Goal: Transaction & Acquisition: Purchase product/service

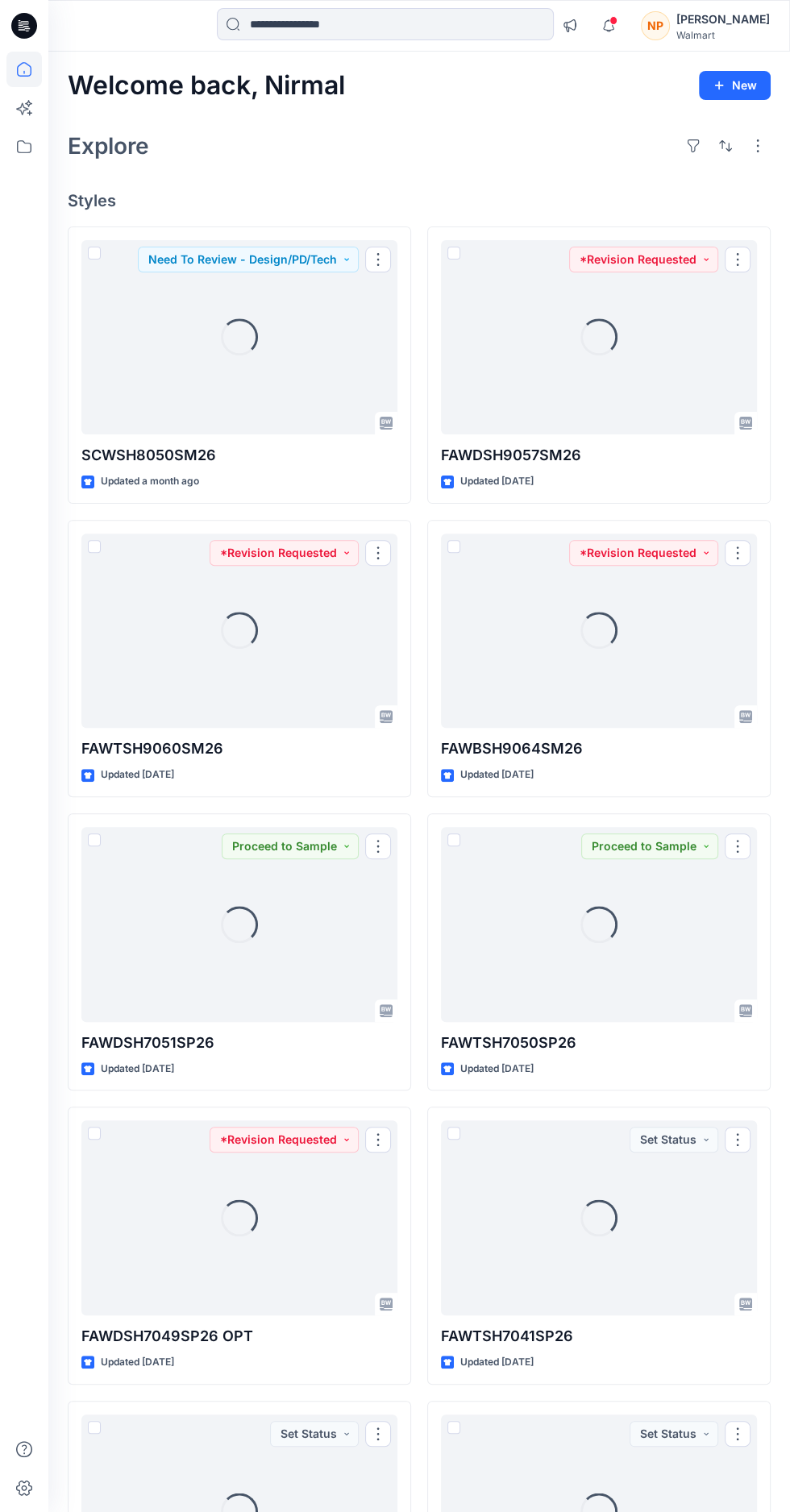
click at [670, 25] on div "NP" at bounding box center [655, 26] width 29 height 29
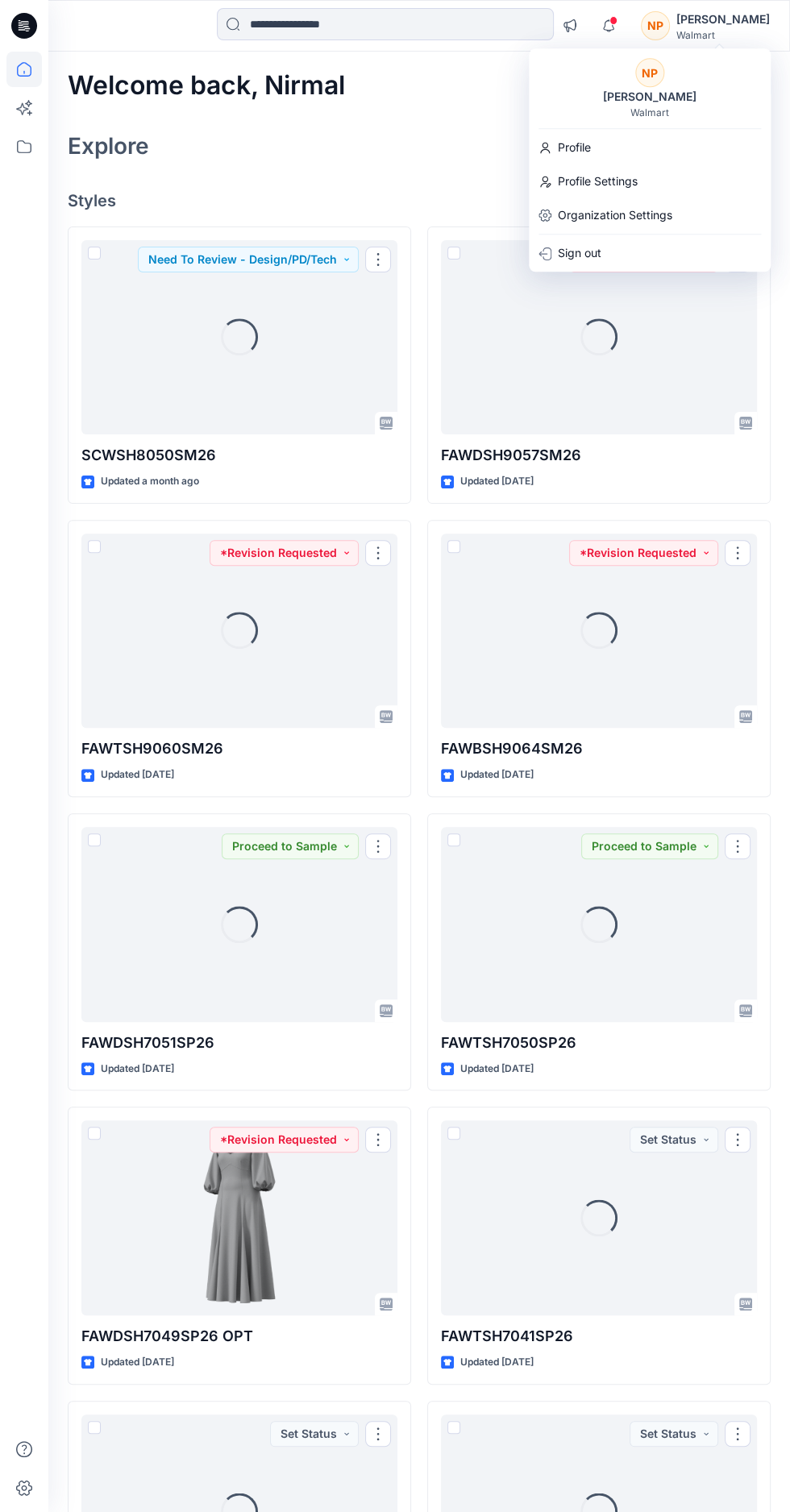
click at [600, 269] on div "NP [PERSON_NAME] Walmart Profile Profile Settings Organization Settings Sign out" at bounding box center [650, 160] width 242 height 224
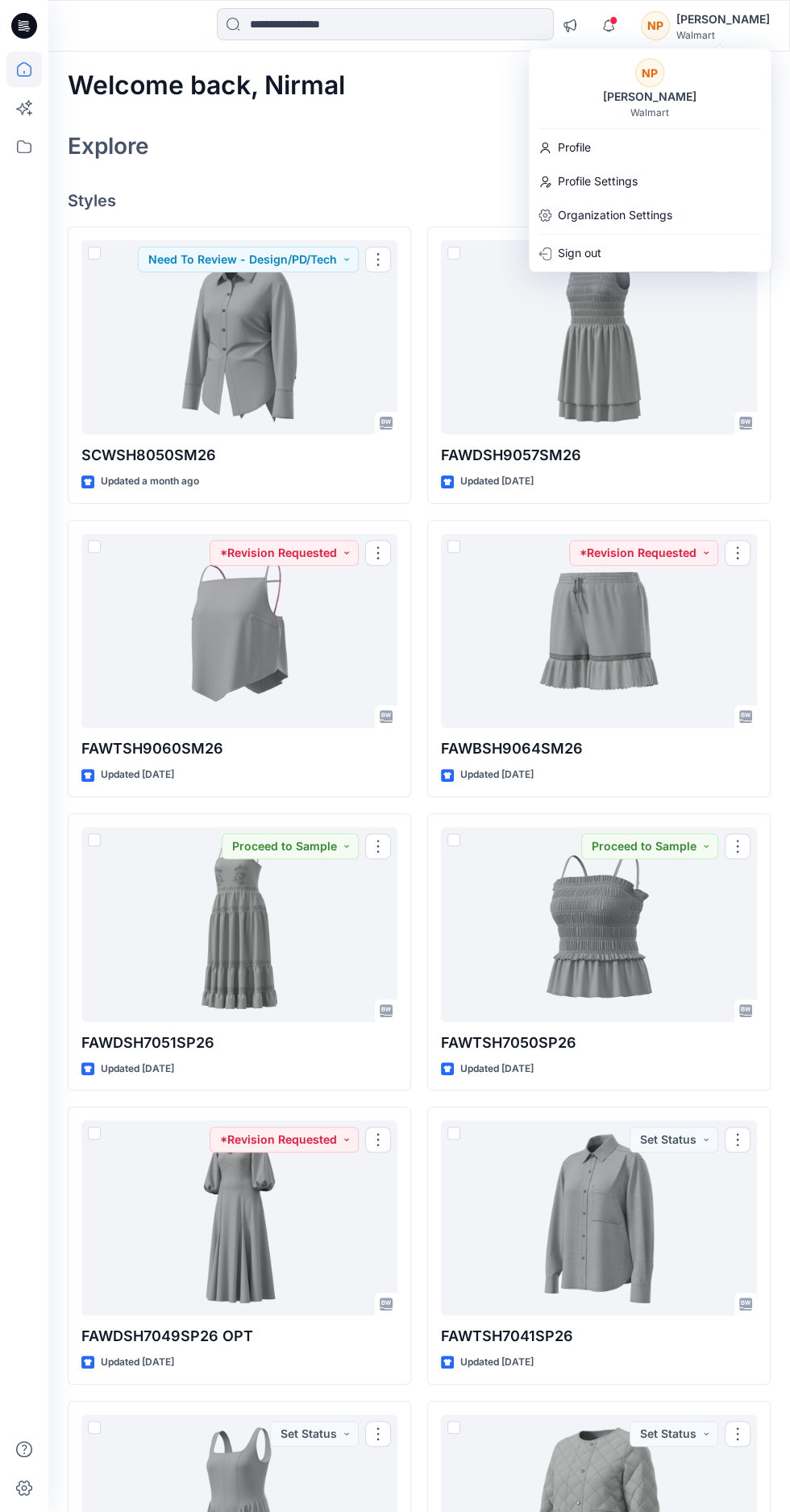
click at [579, 265] on p "Sign out" at bounding box center [579, 253] width 44 height 30
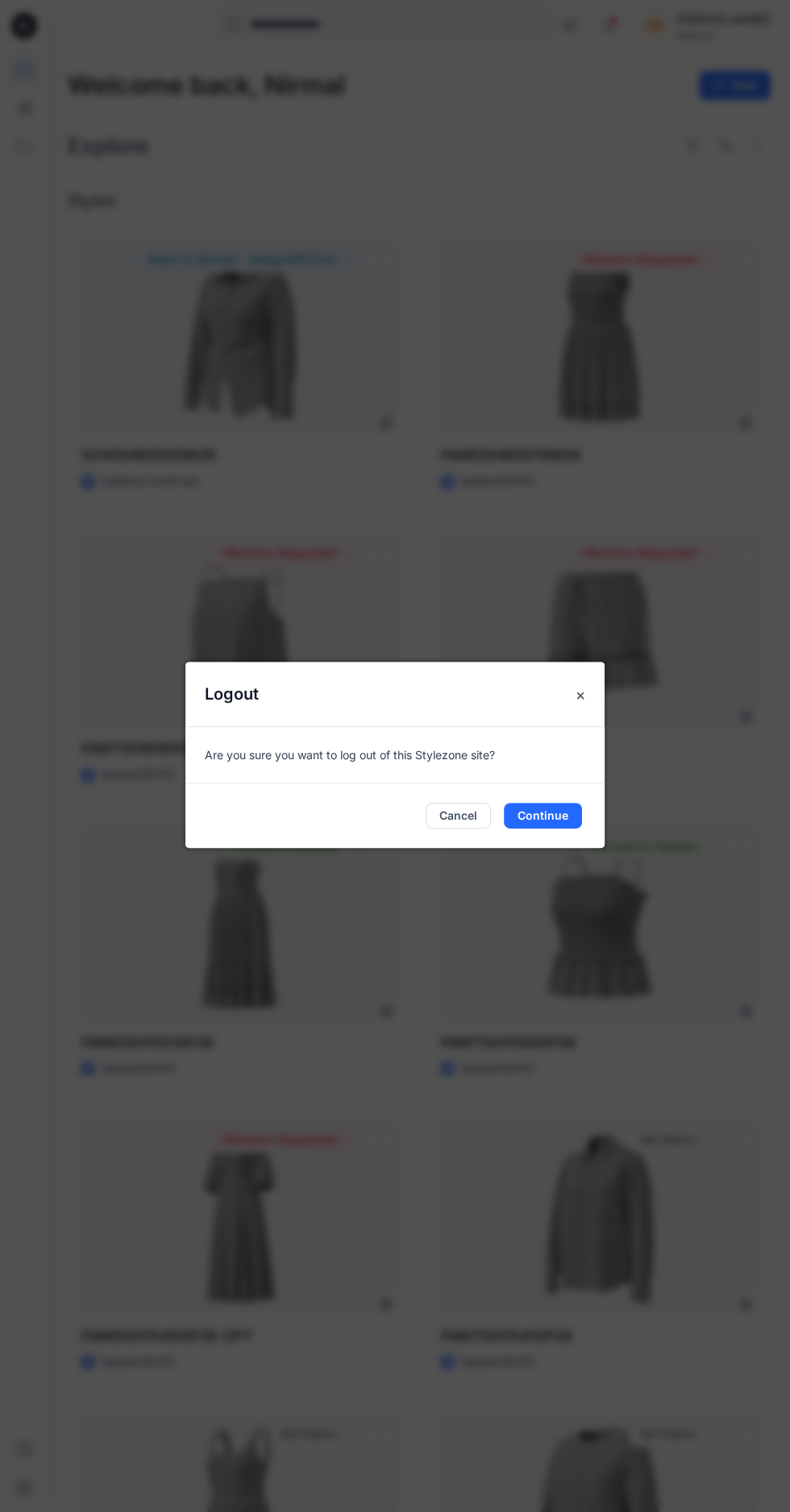
click at [542, 829] on button "Continue" at bounding box center [543, 815] width 78 height 25
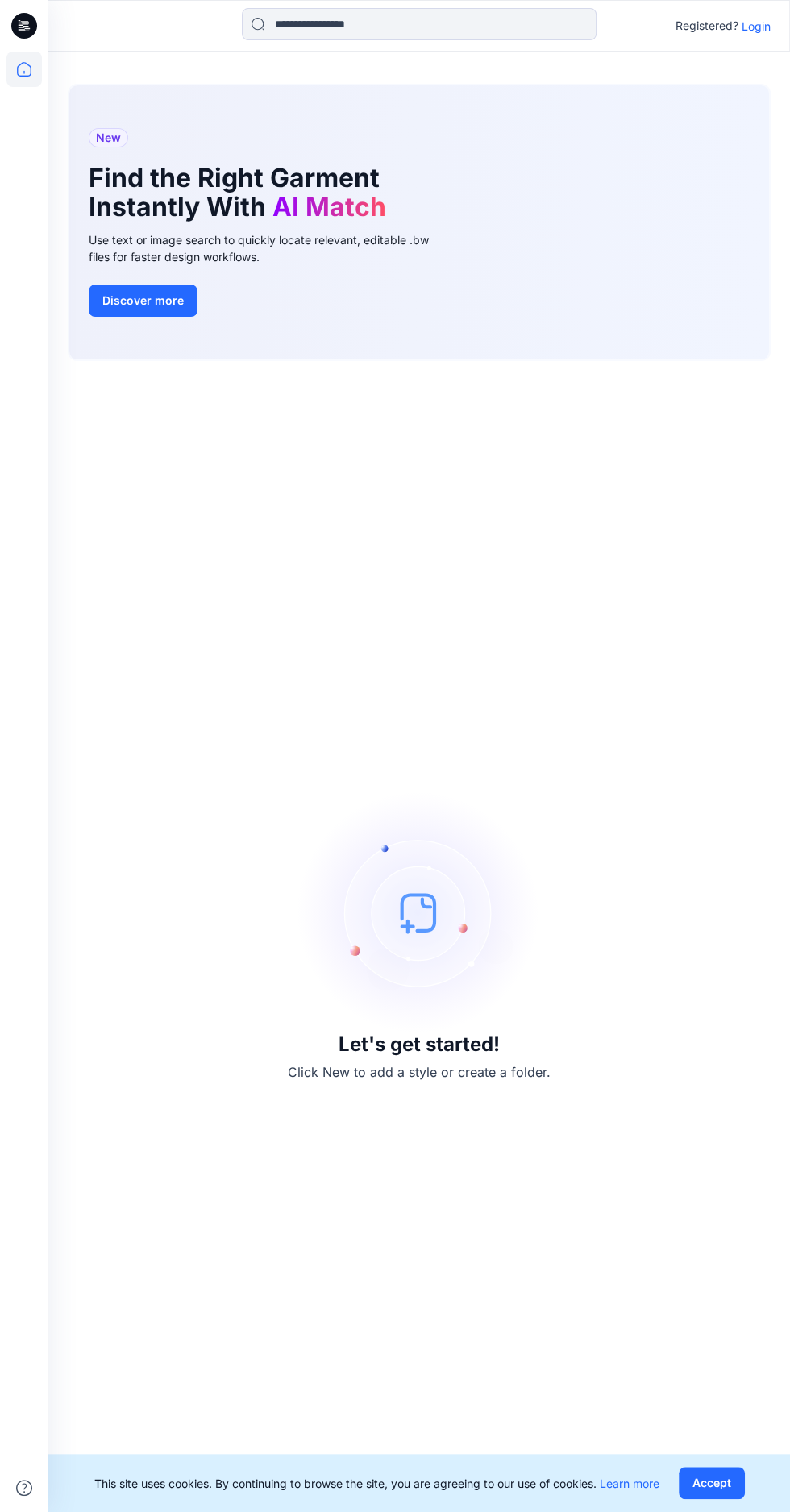
click at [742, 25] on p "Login" at bounding box center [757, 25] width 29 height 17
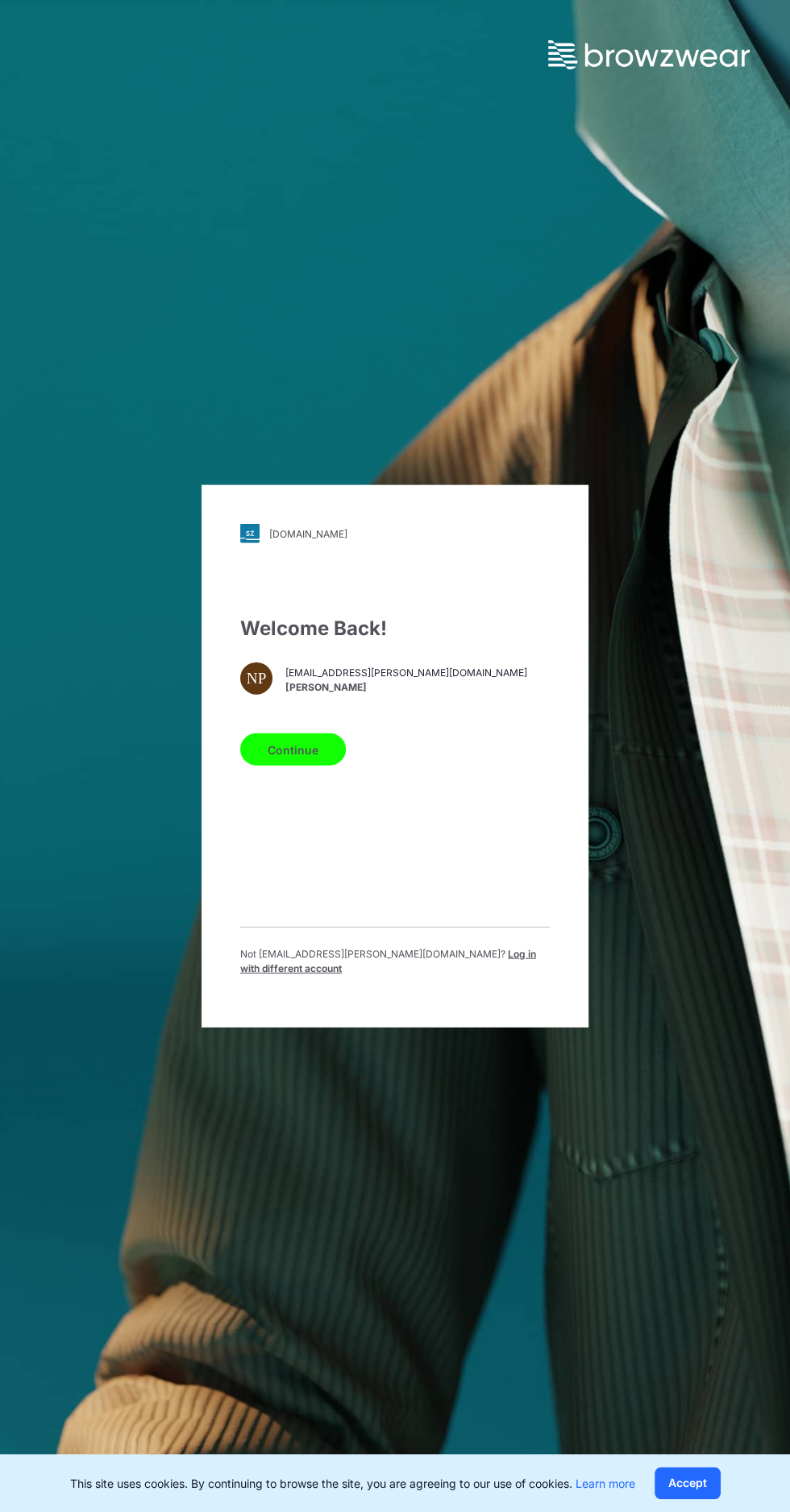
click at [499, 1028] on div "walmart.stylezone.com Loading... Welcome Back! NP nirmal.patra@shahi.co.in Nirm…" at bounding box center [395, 756] width 387 height 543
click at [446, 974] on span "Log in with different account" at bounding box center [388, 960] width 296 height 26
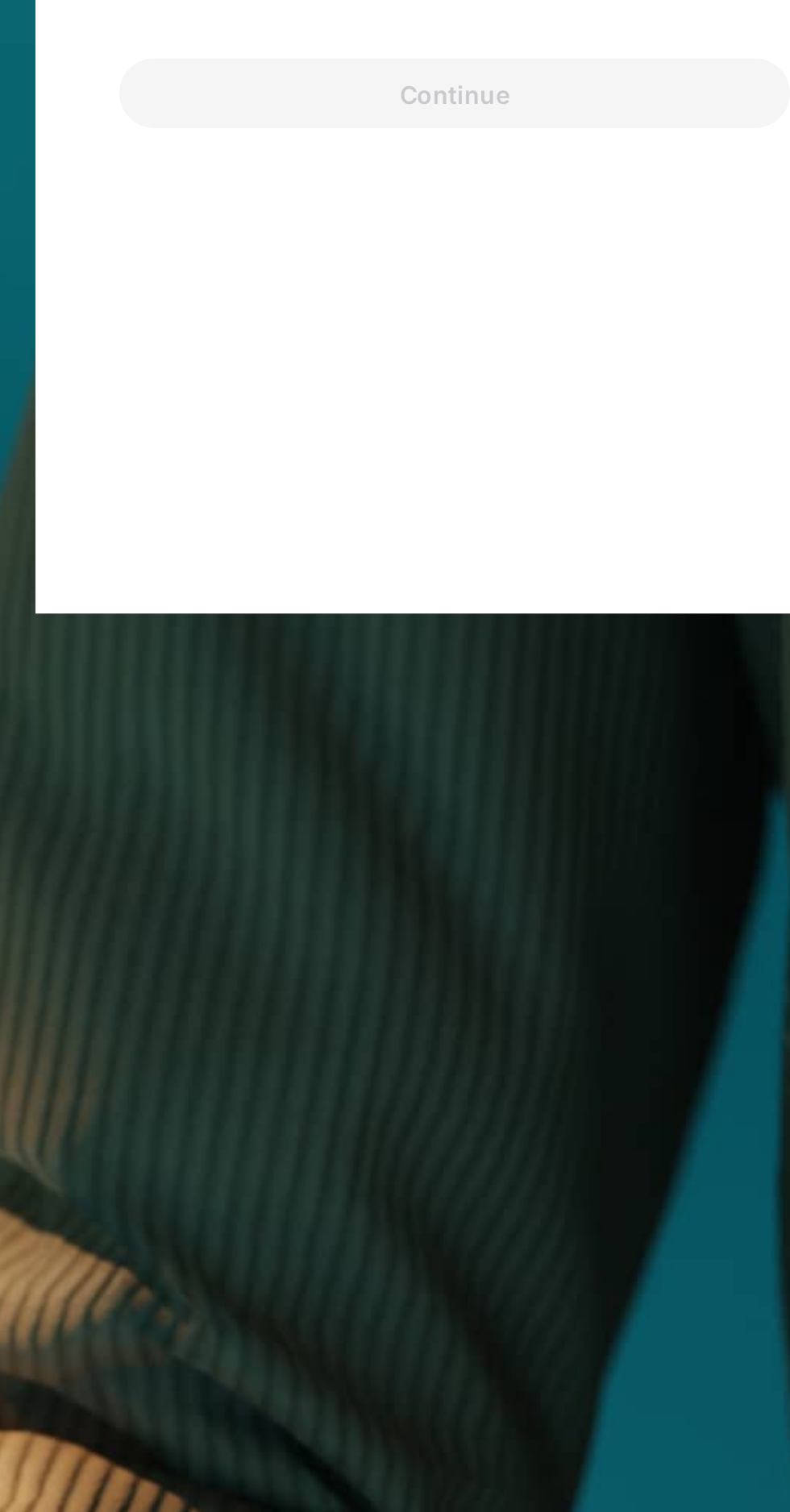
click at [258, 720] on input "Email Address" at bounding box center [395, 708] width 310 height 24
type input "**********"
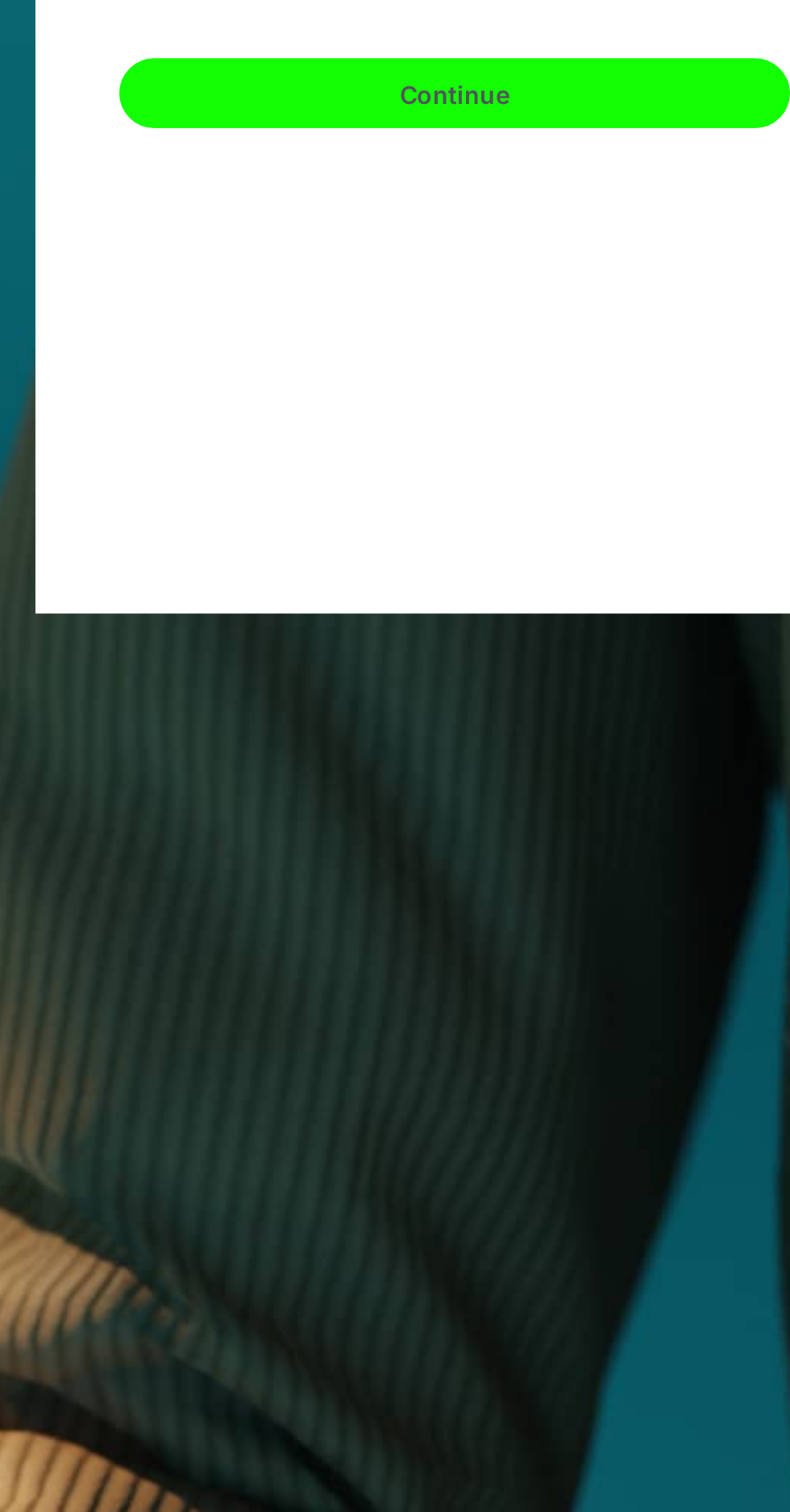
click at [271, 784] on button "Continue" at bounding box center [395, 767] width 310 height 32
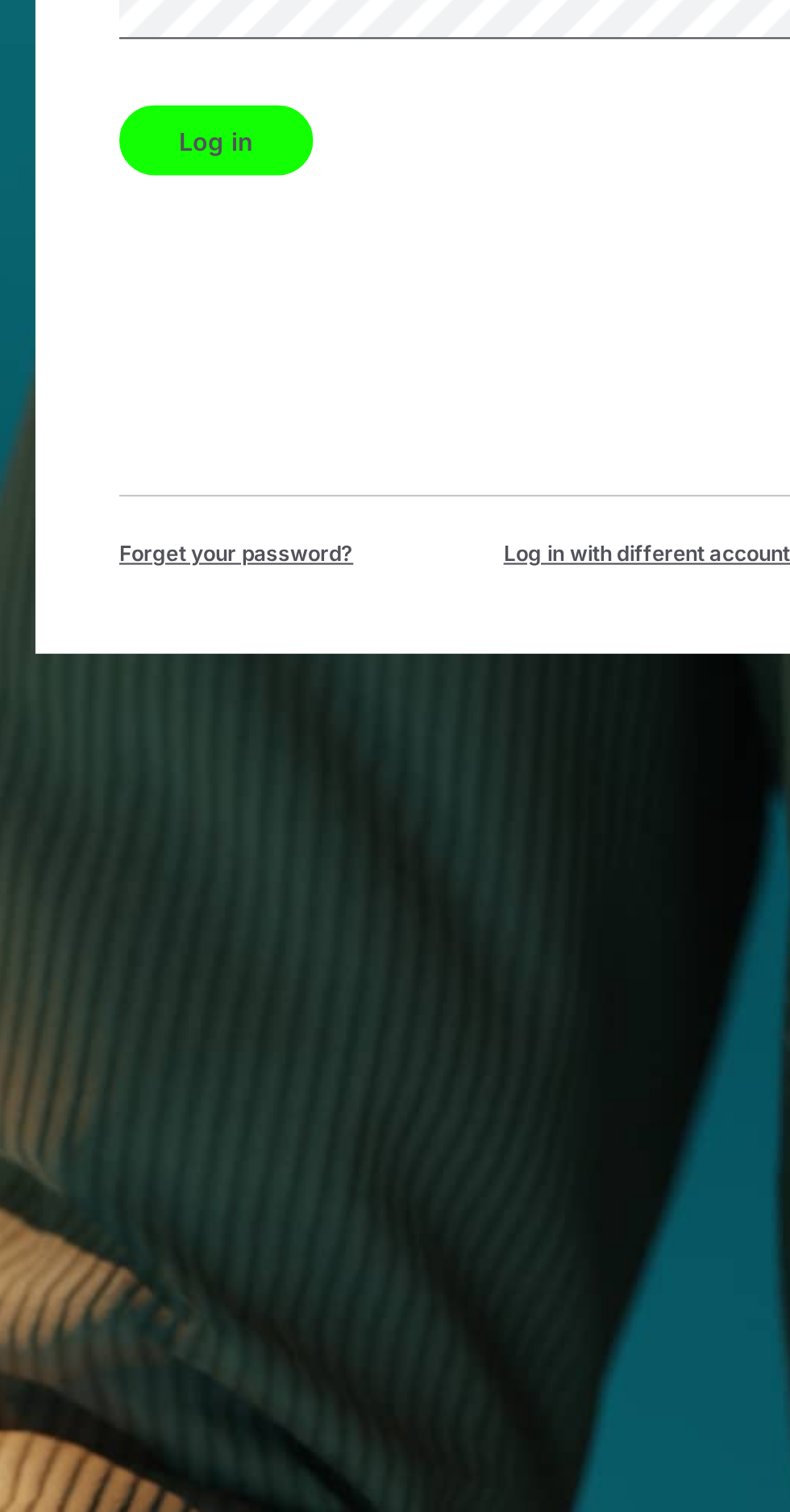
click at [284, 805] on button "Log in" at bounding box center [285, 789] width 90 height 32
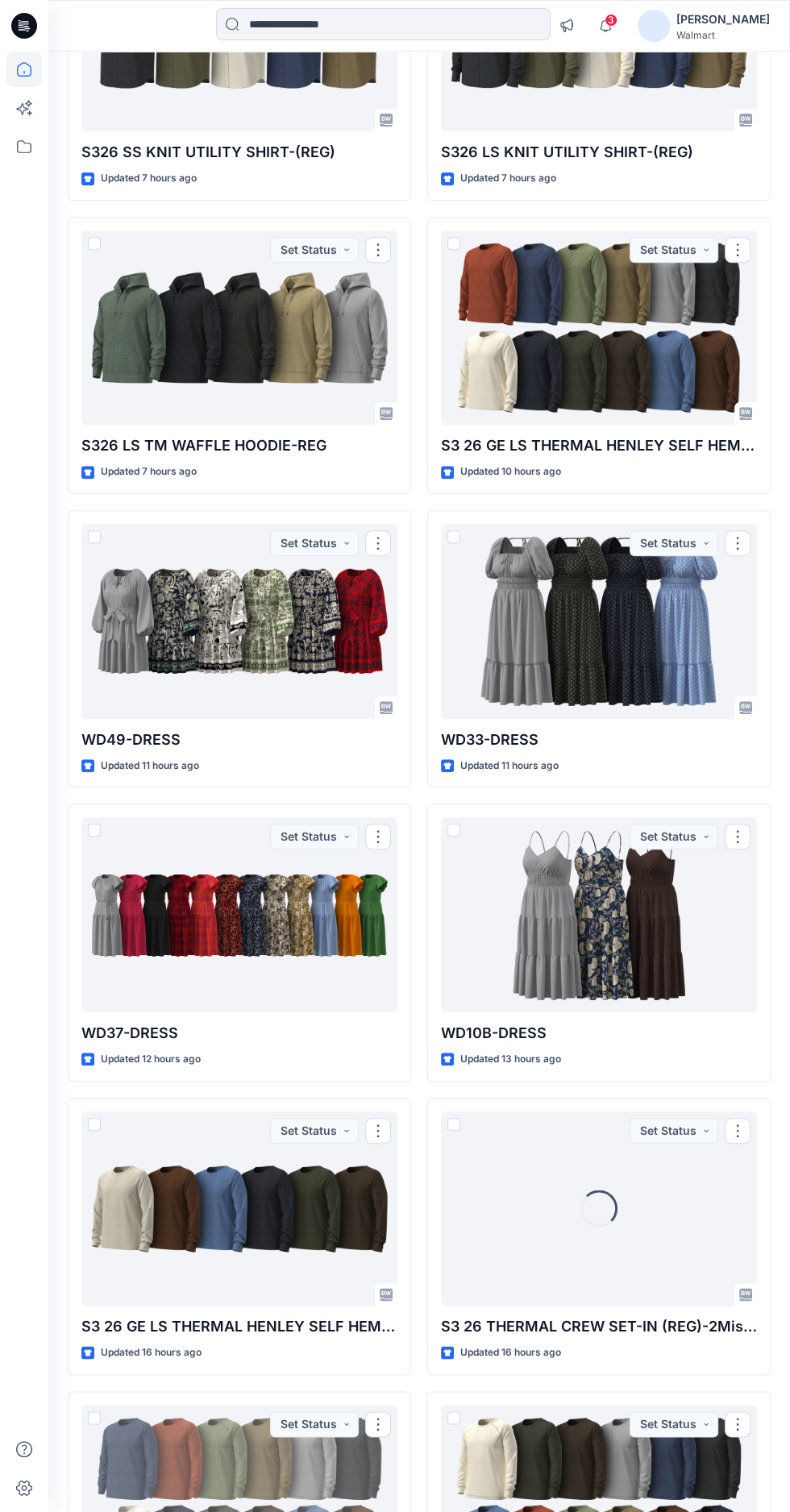
scroll to position [382, 0]
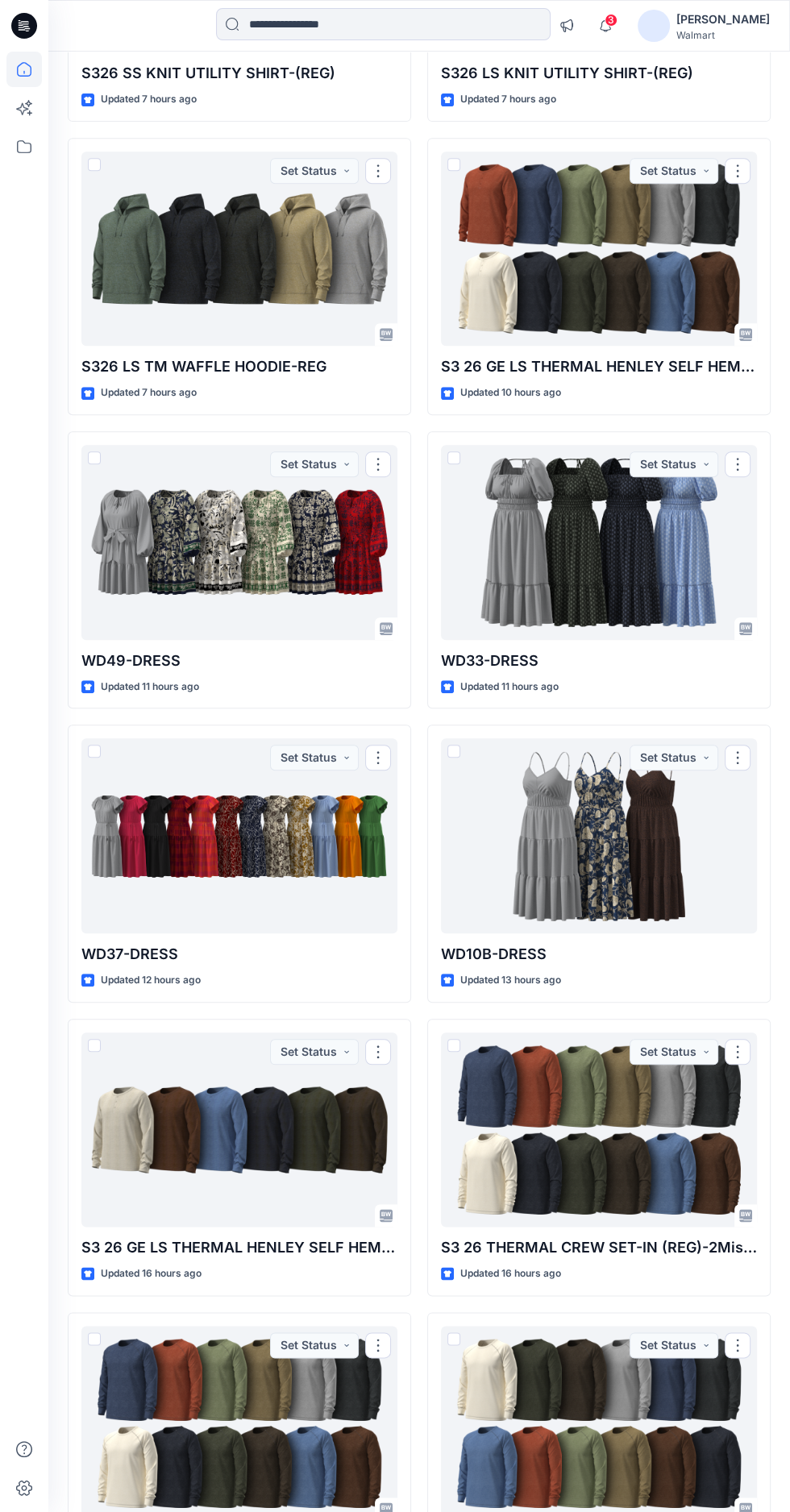
click at [210, 566] on div at bounding box center [239, 543] width 316 height 195
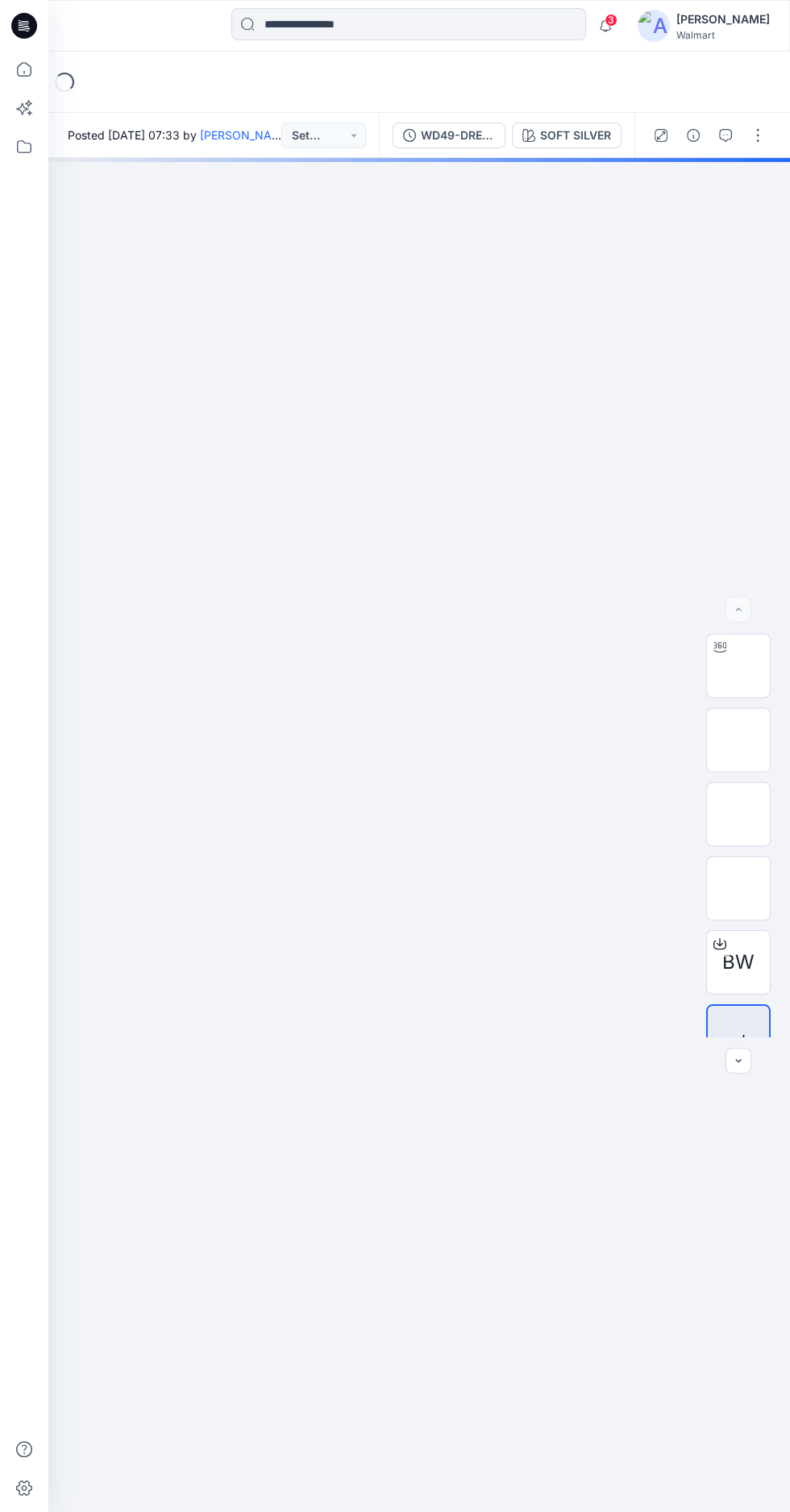
click at [738, 666] on img at bounding box center [738, 666] width 0 height 0
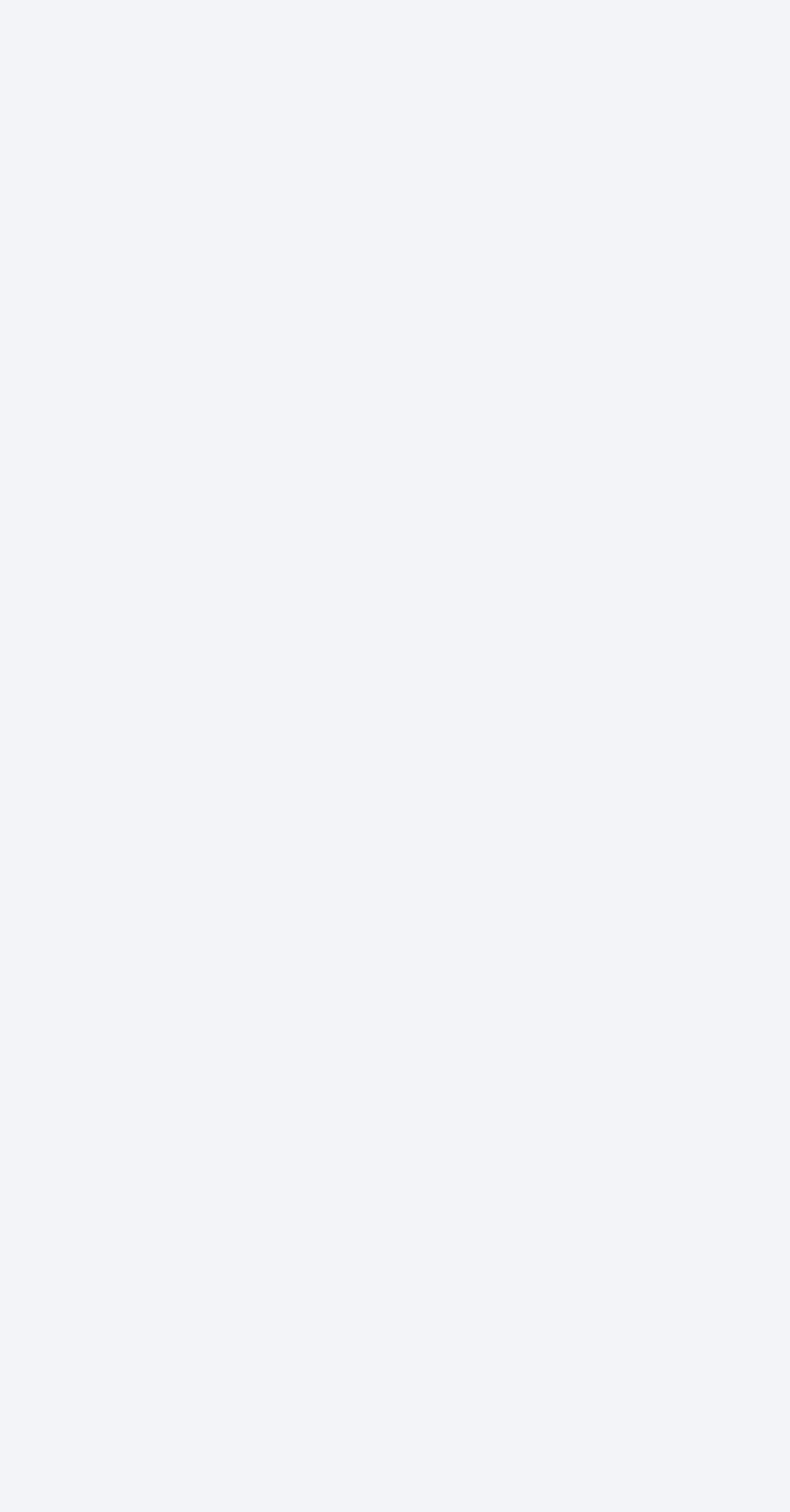
click at [400, 1021] on div at bounding box center [420, 835] width 742 height 1354
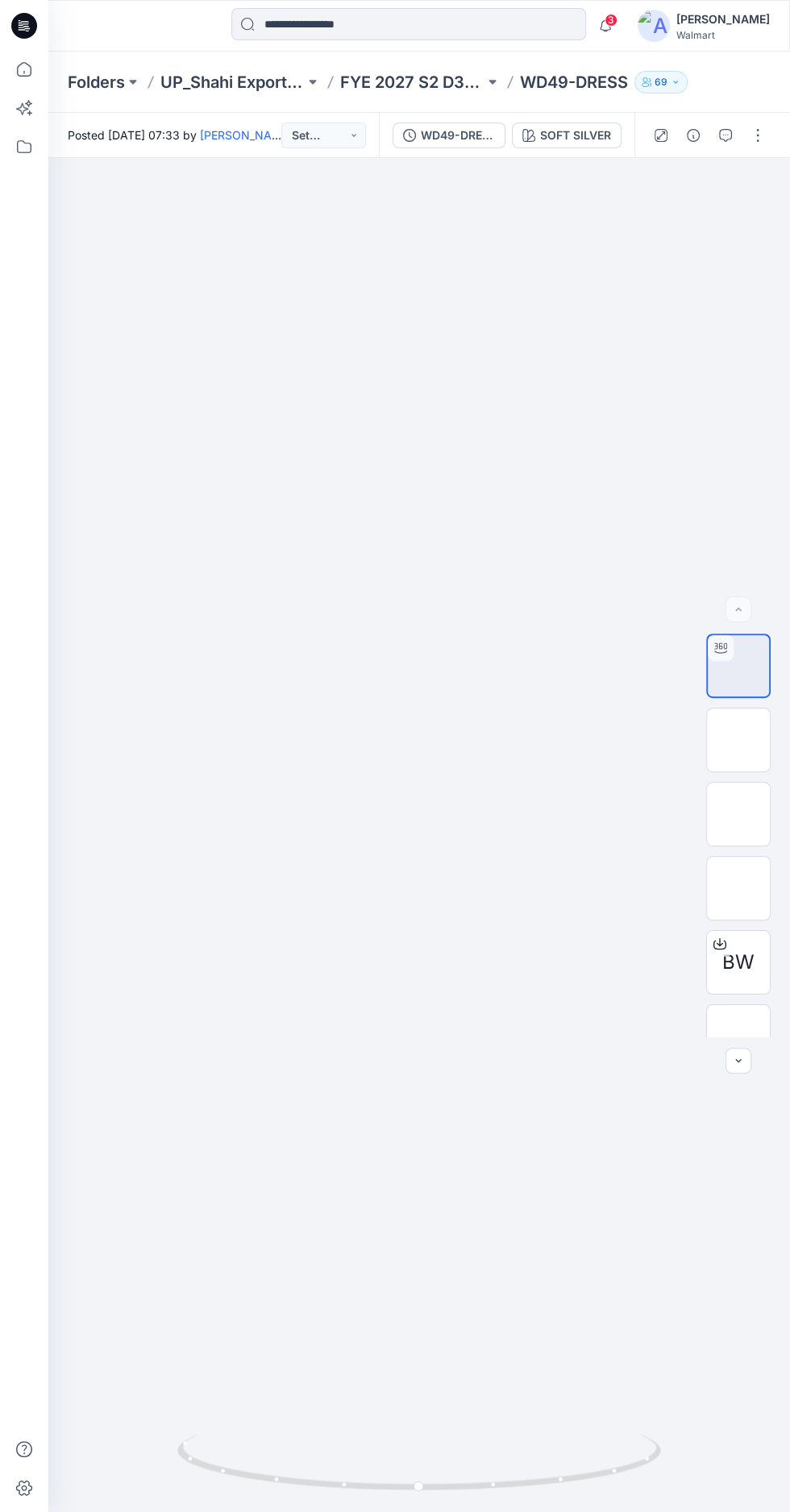
scroll to position [5, 0]
click at [433, 755] on div at bounding box center [420, 835] width 742 height 1354
click at [446, 772] on div at bounding box center [420, 835] width 742 height 1354
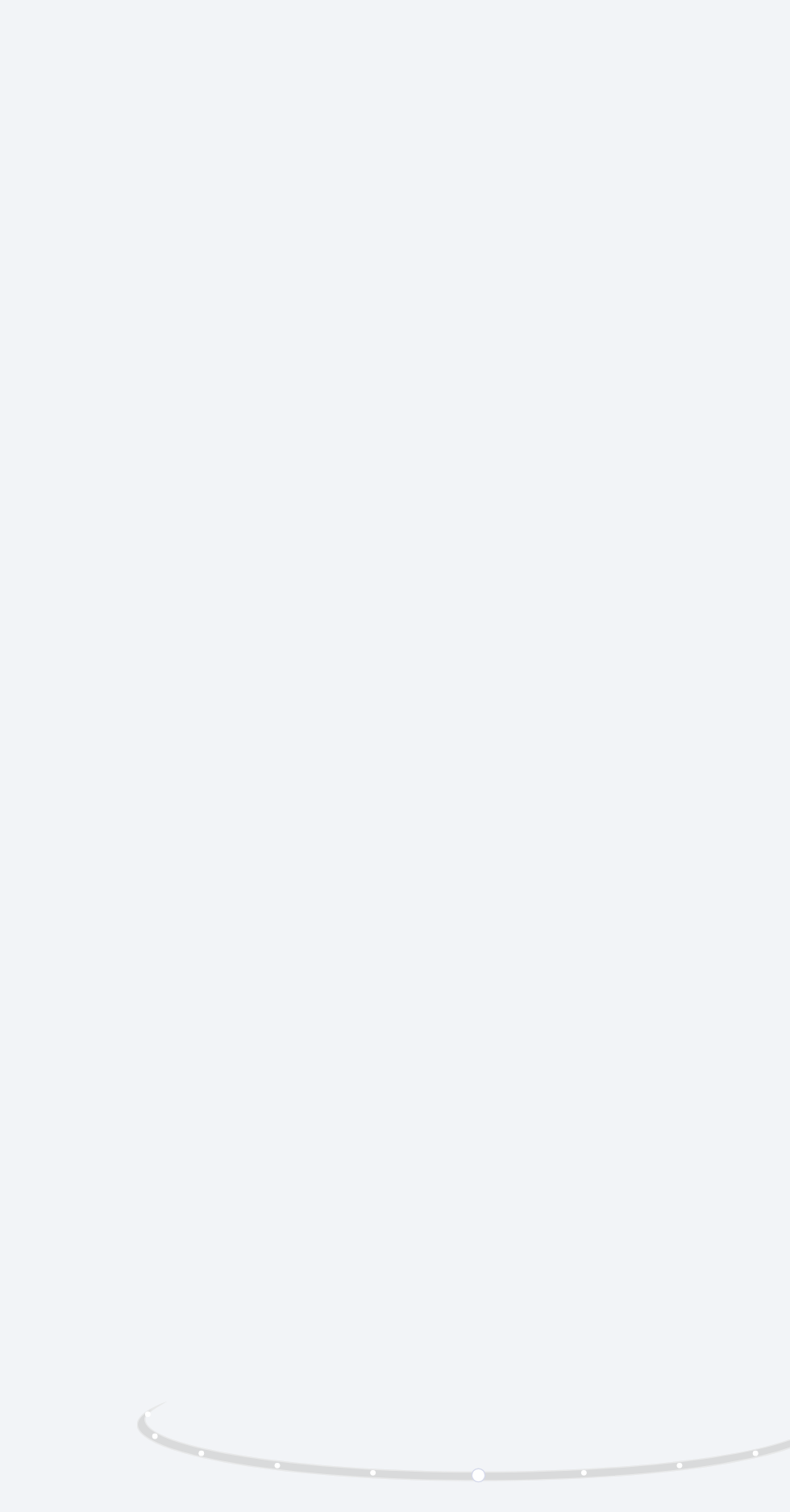
scroll to position [0, 0]
click at [387, 902] on div at bounding box center [420, 835] width 742 height 1354
click at [411, 1039] on div at bounding box center [420, 835] width 742 height 1354
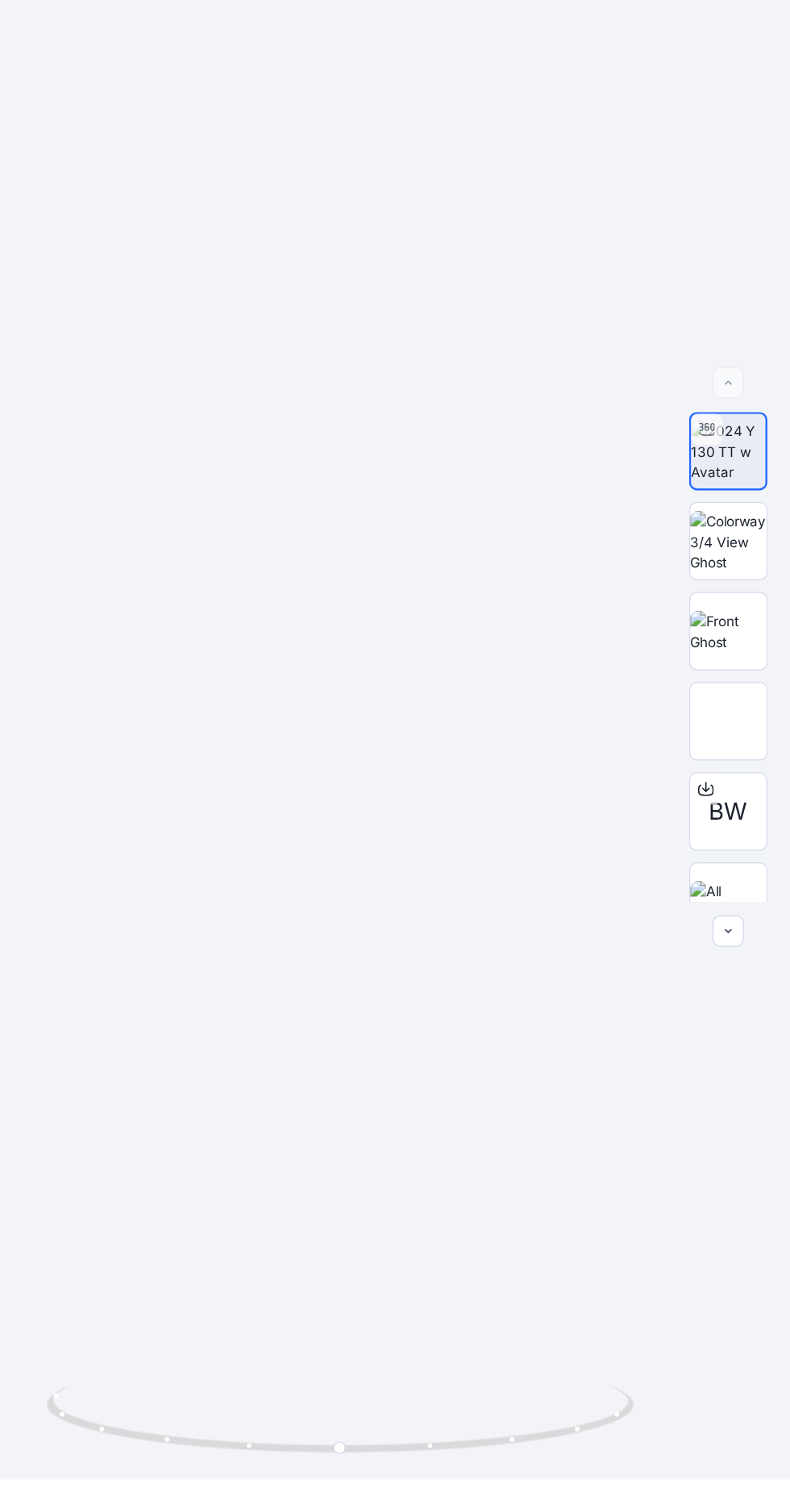
click at [715, 831] on img at bounding box center [738, 814] width 62 height 34
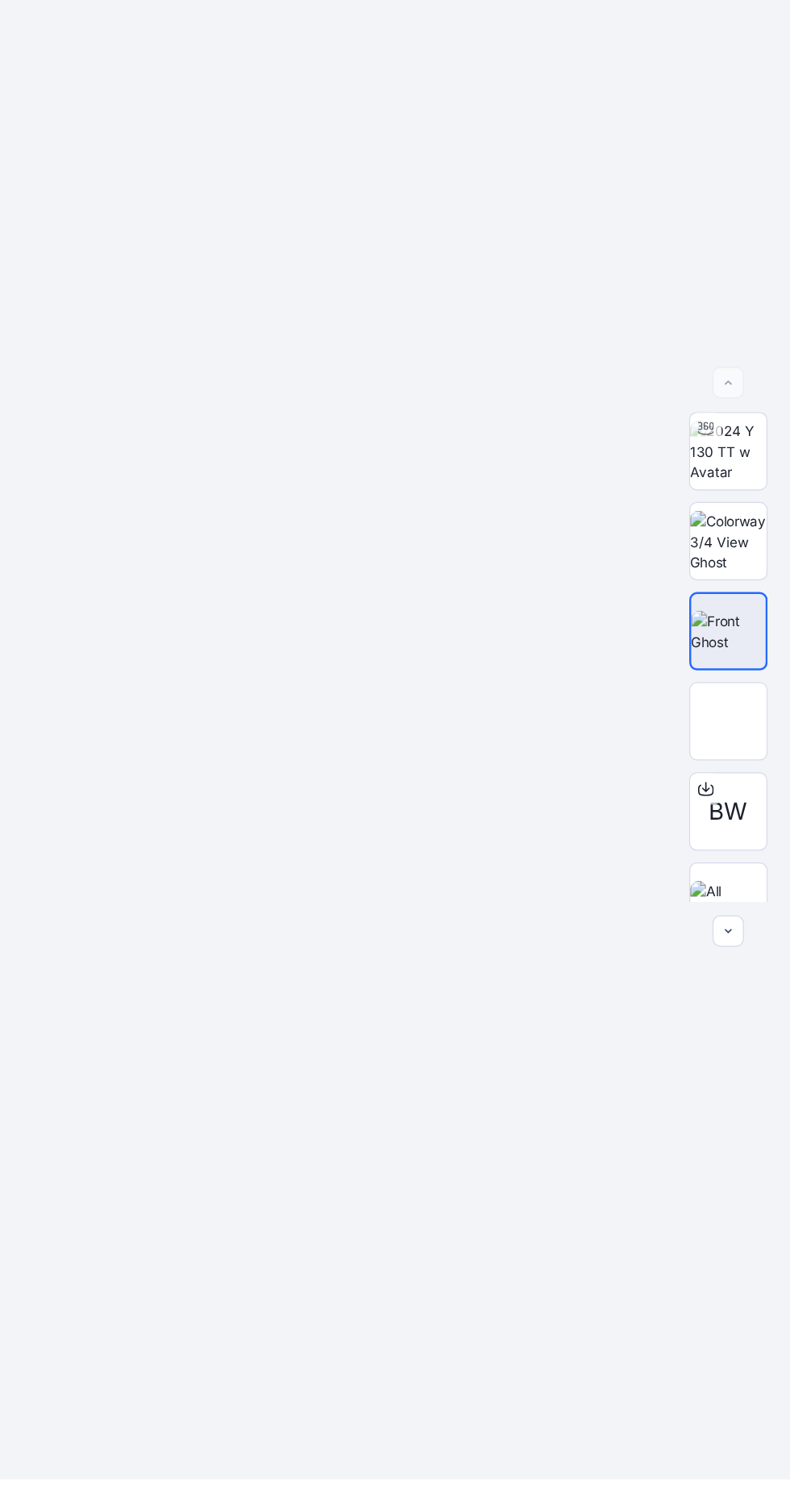
click at [451, 1213] on div at bounding box center [420, 912] width 742 height 1507
click at [698, 963] on div "BW" at bounding box center [739, 835] width 104 height 403
click at [738, 888] on img at bounding box center [738, 888] width 0 height 0
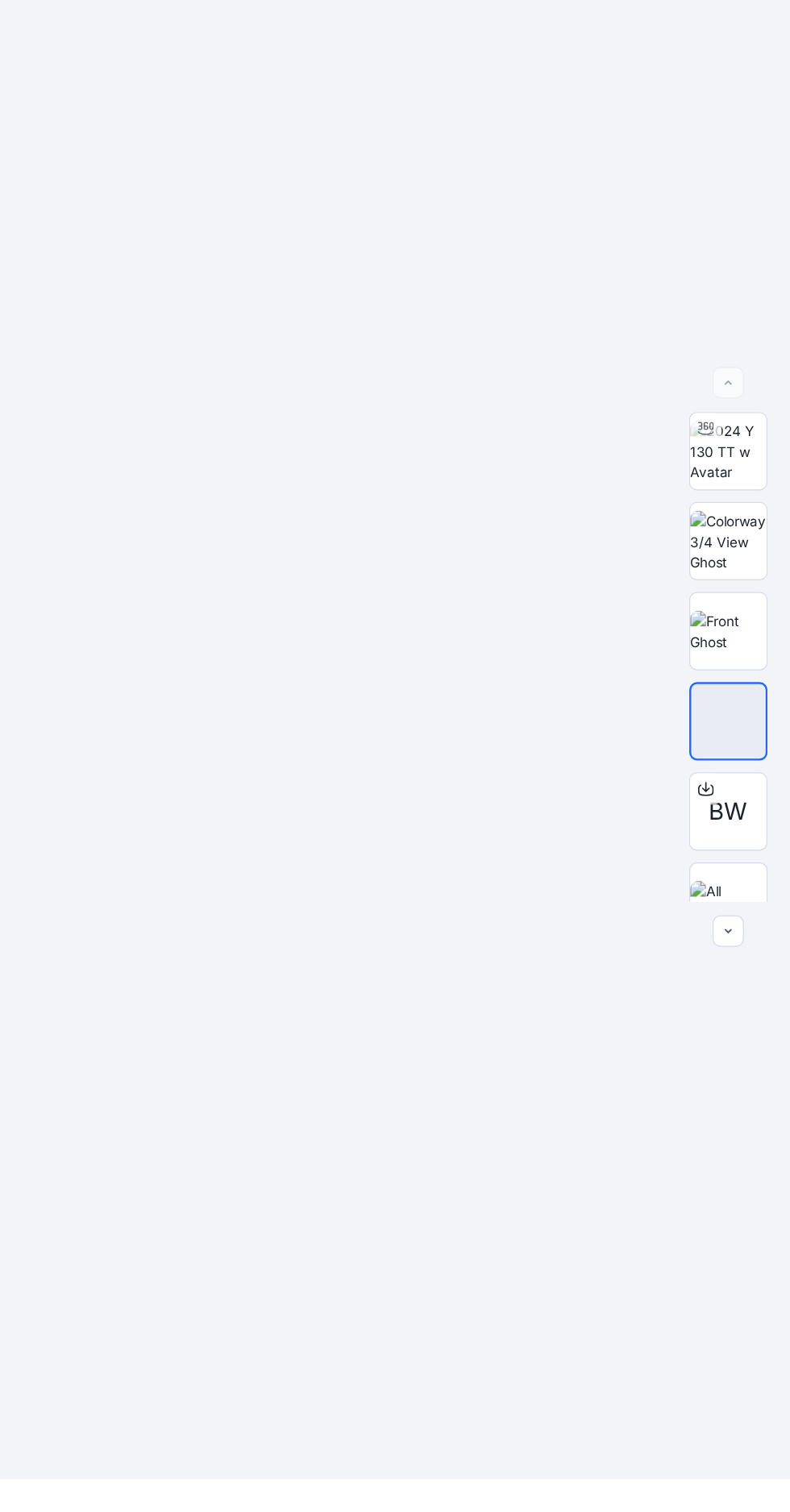
click at [720, 691] on img at bounding box center [738, 666] width 62 height 51
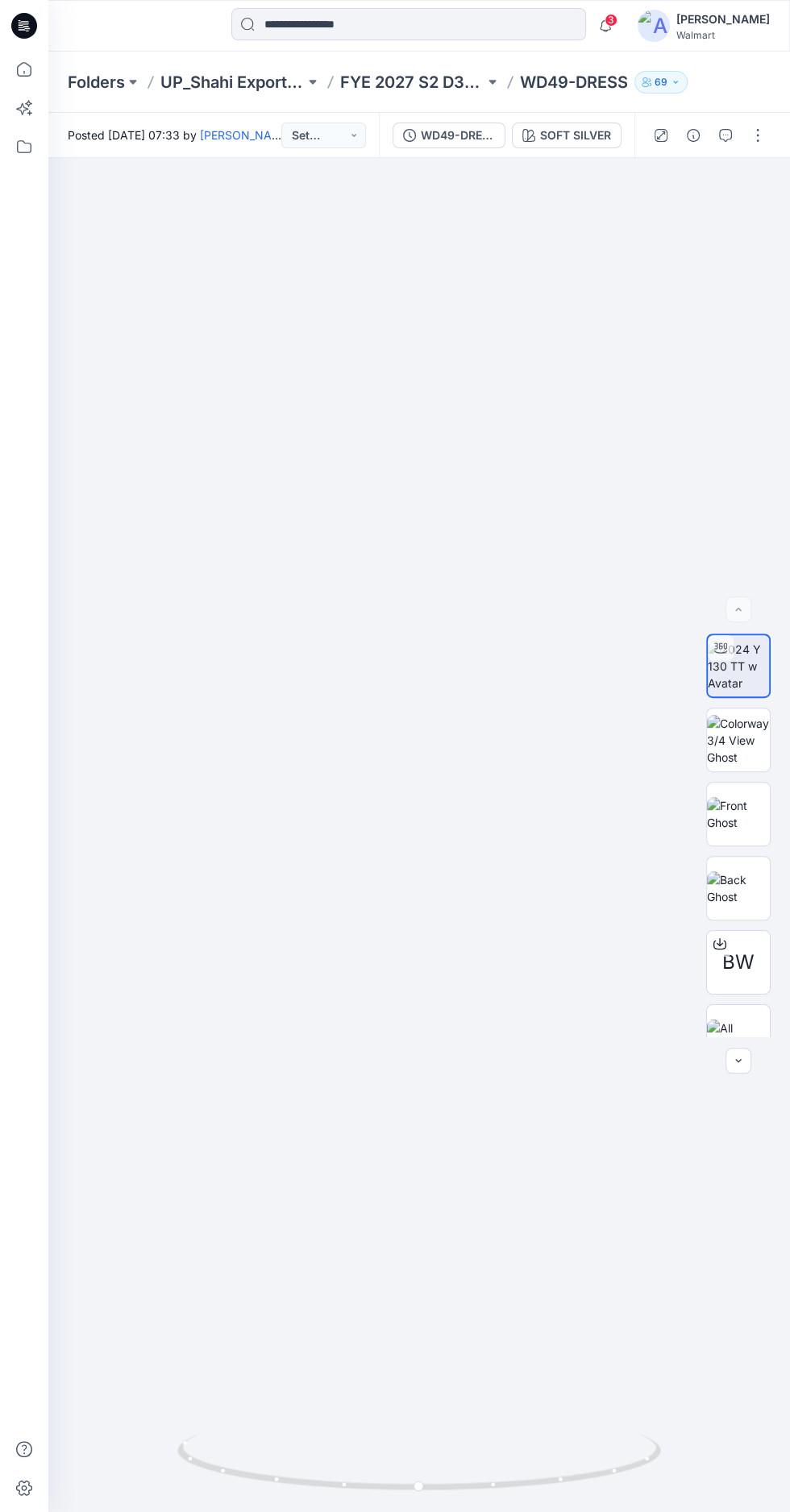
click at [724, 831] on img at bounding box center [738, 814] width 62 height 34
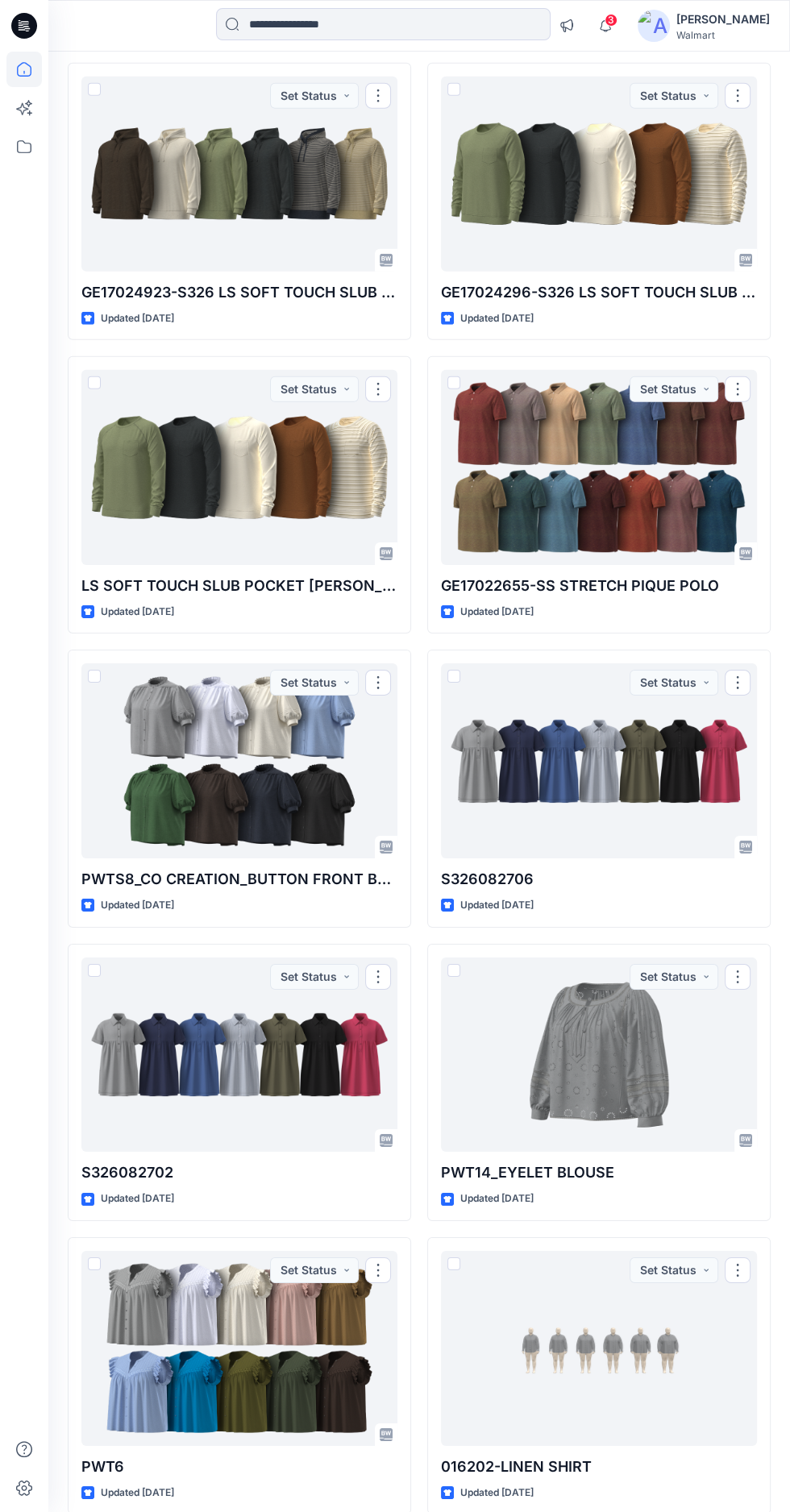
scroll to position [3099, 0]
click at [520, 1053] on div at bounding box center [600, 1055] width 316 height 195
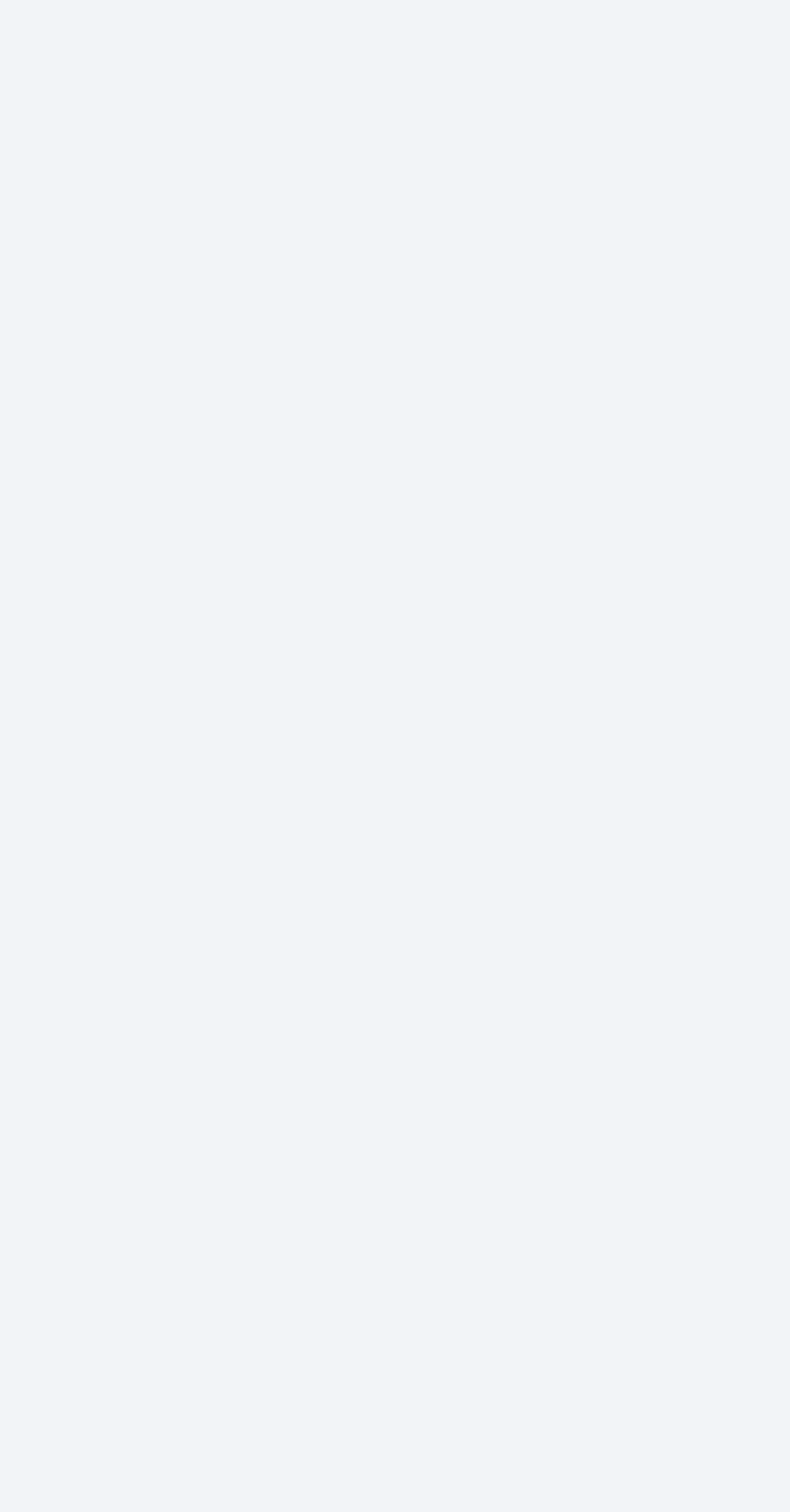
click at [433, 1057] on div at bounding box center [420, 835] width 742 height 1354
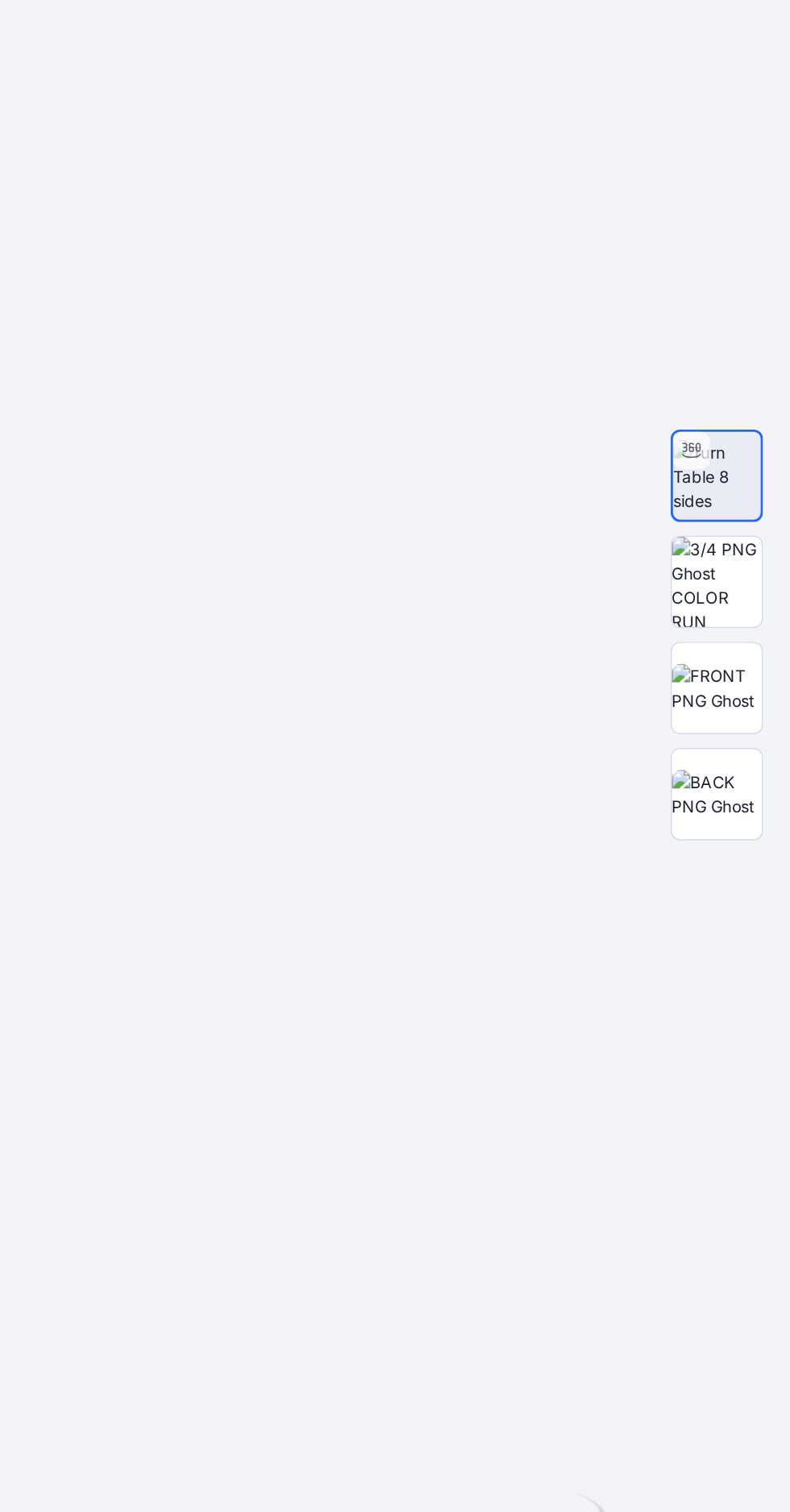
click at [724, 830] on img at bounding box center [738, 797] width 62 height 62
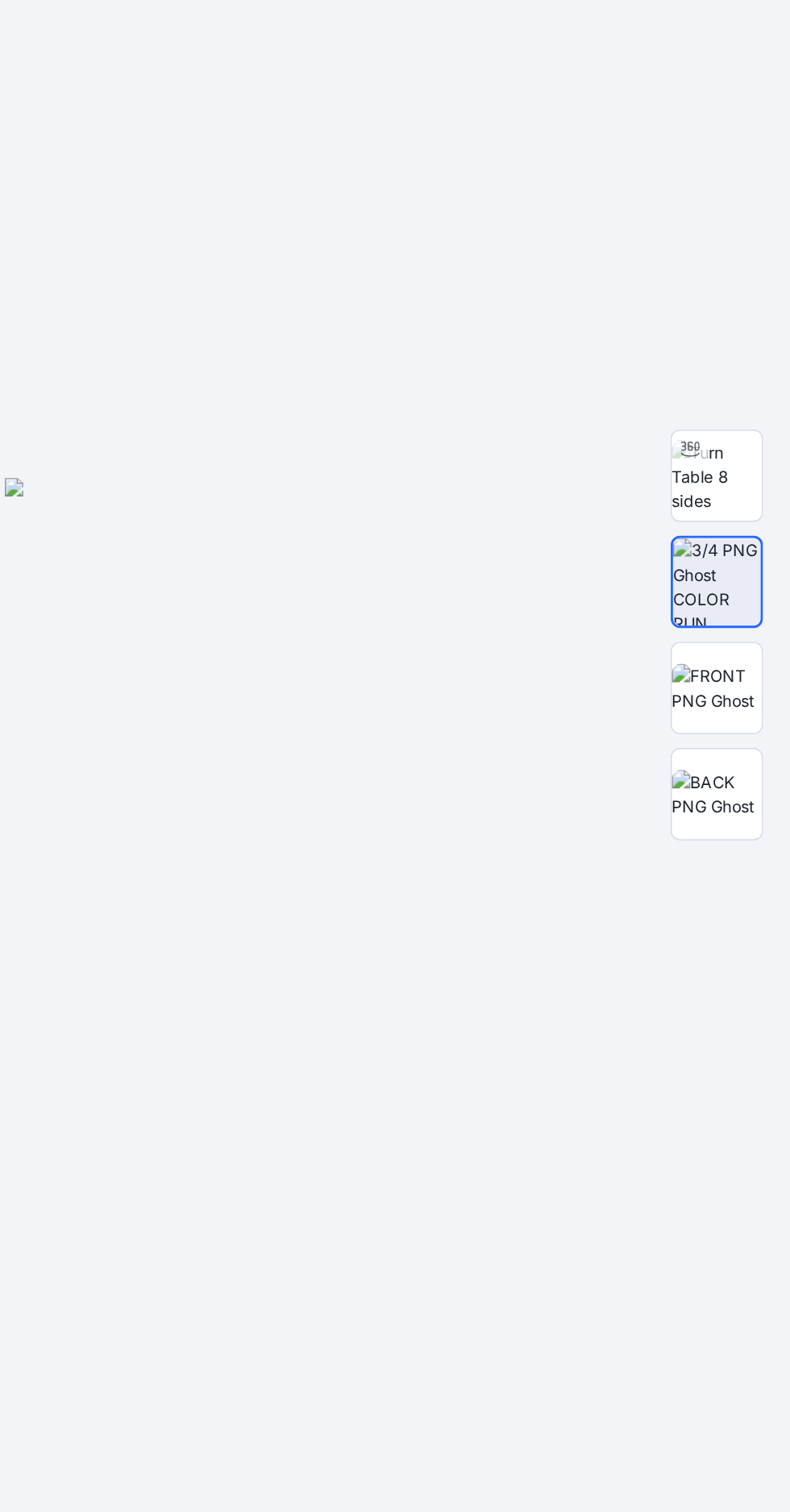
click at [720, 889] on img at bounding box center [738, 872] width 62 height 34
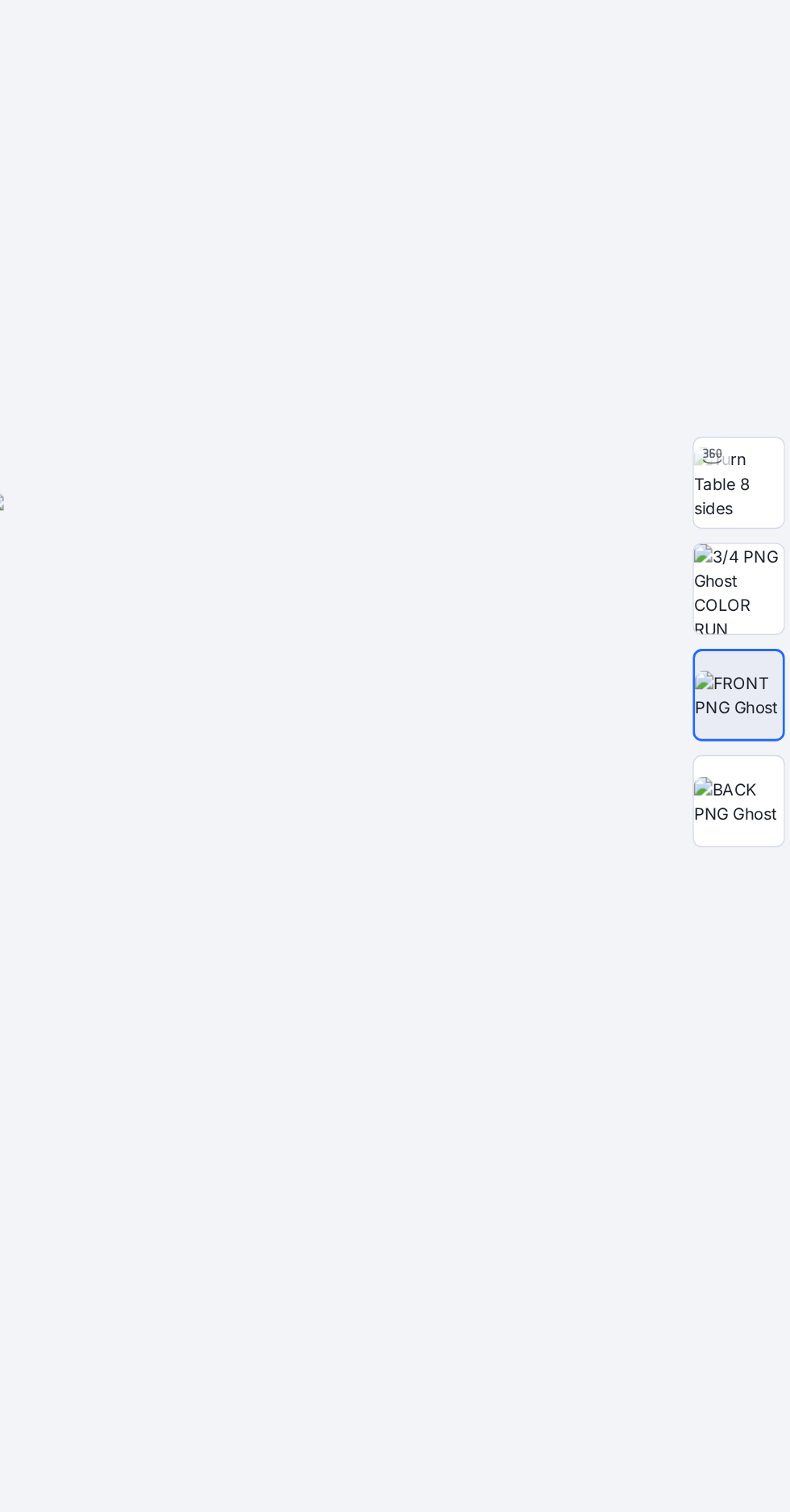
click at [738, 750] on img at bounding box center [738, 724] width 62 height 51
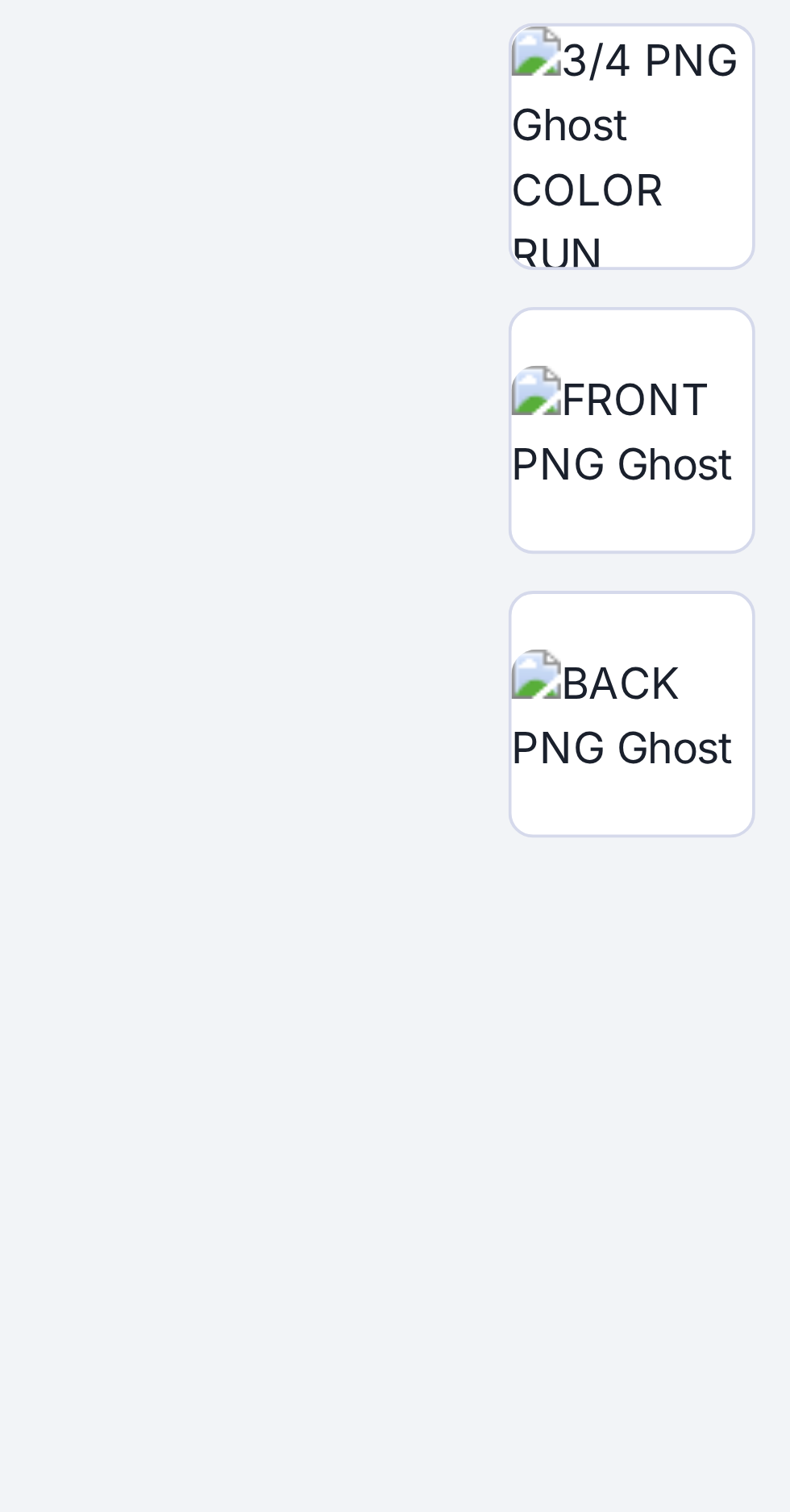
click at [716, 963] on img at bounding box center [738, 946] width 62 height 34
